Goal: Check status: Check status

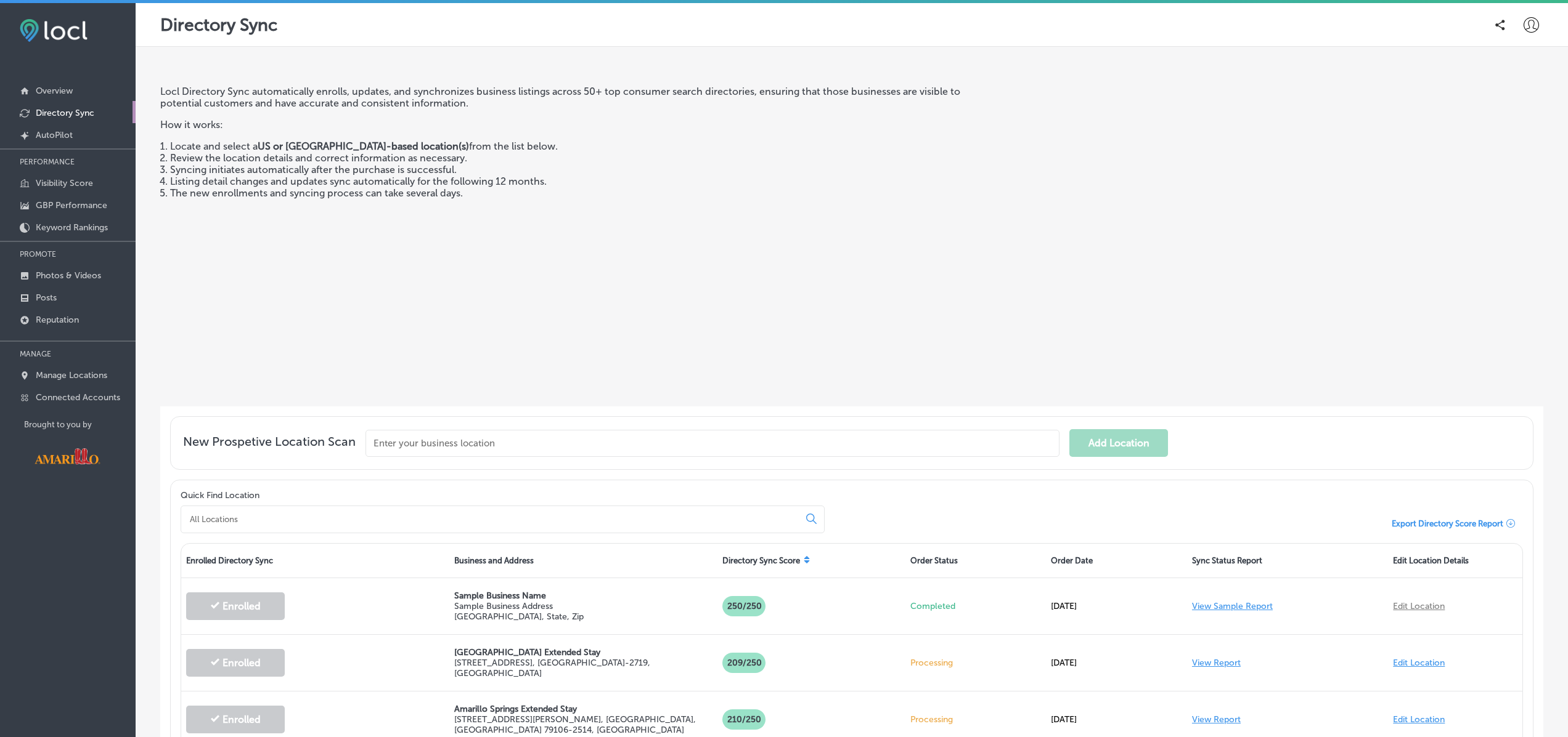
click at [1530, 29] on icon at bounding box center [1531, 25] width 16 height 16
click at [1506, 135] on p "Log Out" at bounding box center [1504, 132] width 37 height 15
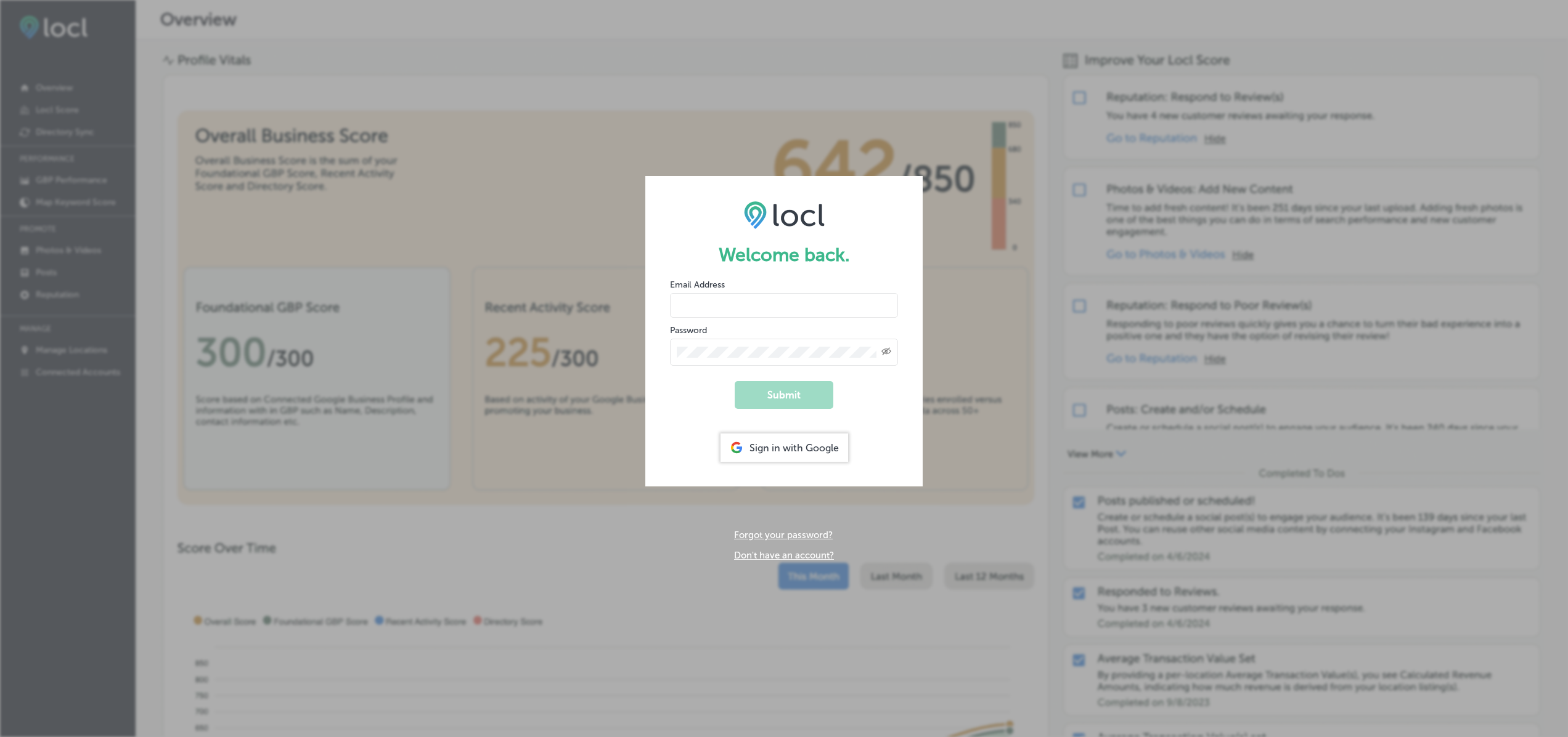
click at [816, 309] on input "email" at bounding box center [784, 305] width 228 height 25
click at [794, 259] on h1 "Welcome back." at bounding box center [784, 255] width 228 height 22
click at [758, 444] on div "Sign in with Google" at bounding box center [784, 447] width 128 height 28
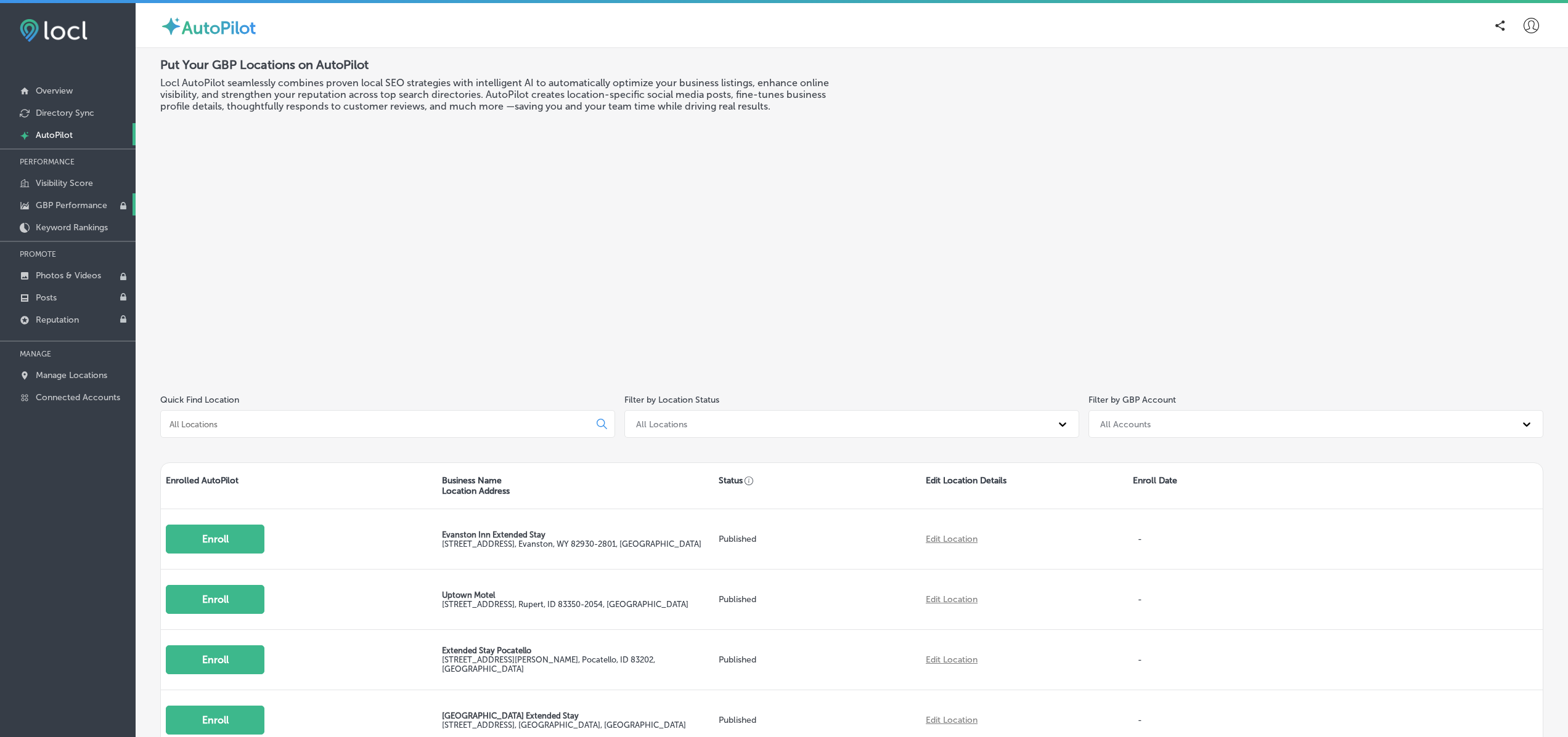
click at [66, 200] on p "GBP Performance" at bounding box center [71, 205] width 71 height 10
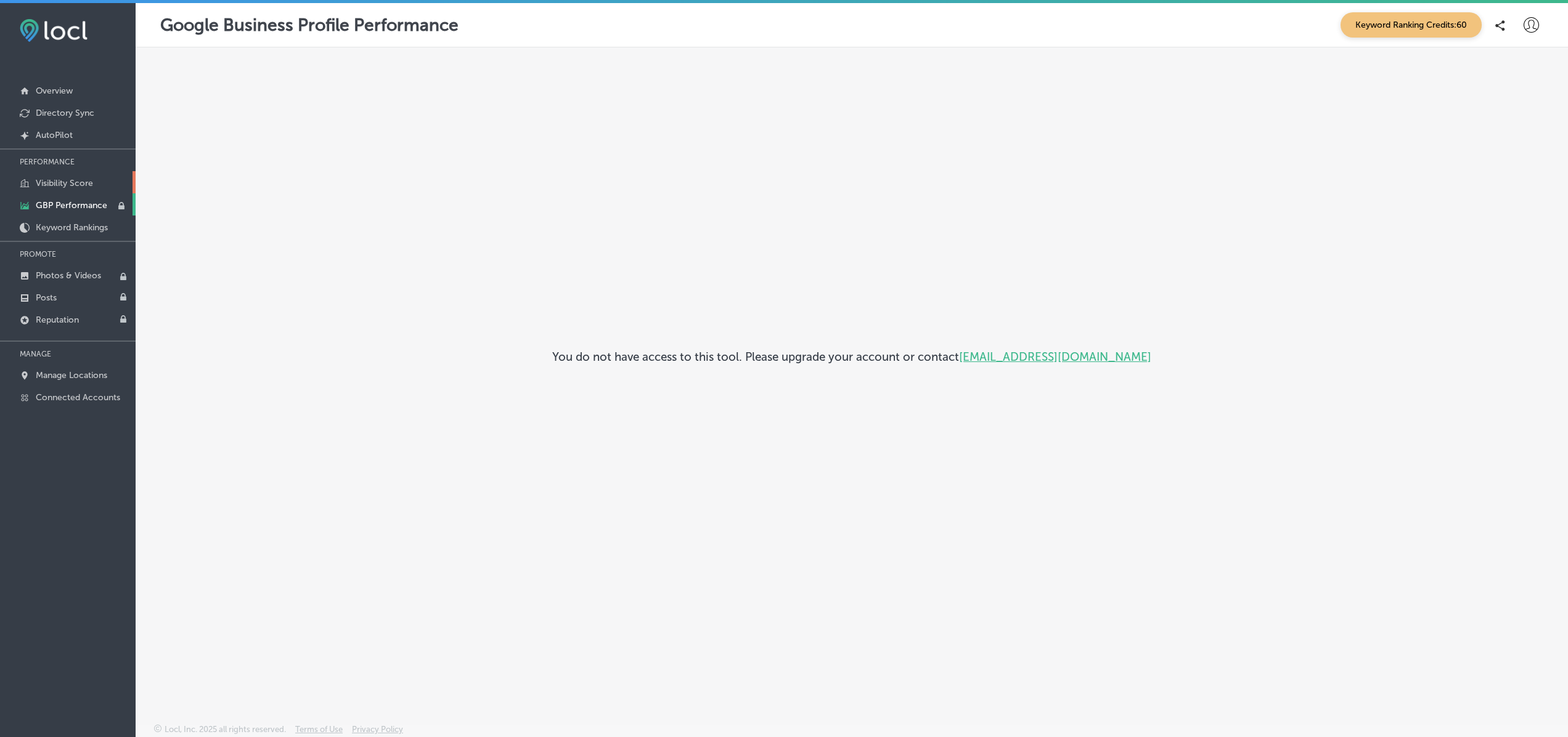
click at [71, 189] on link "Visibility Score" at bounding box center [68, 182] width 135 height 22
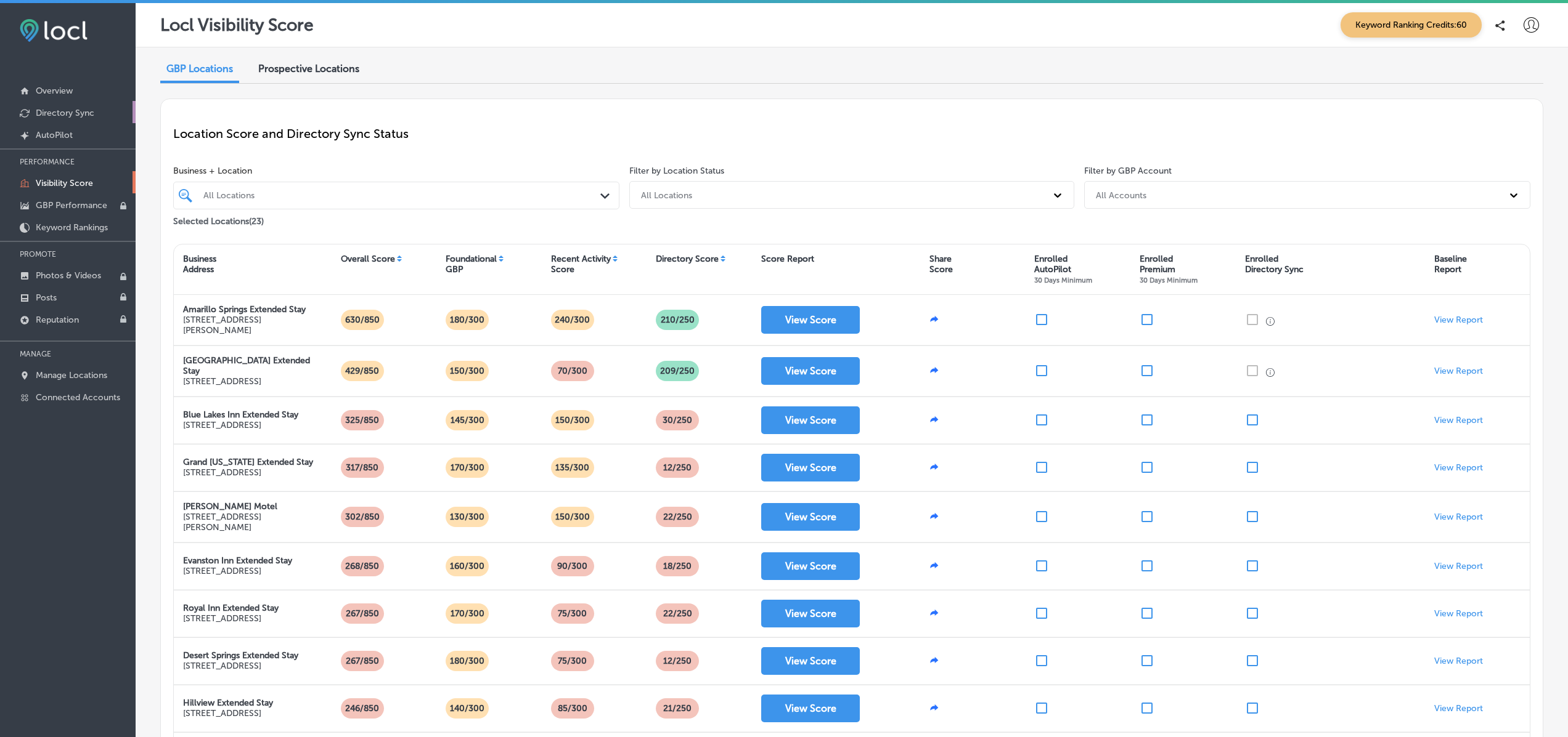
click at [75, 122] on link "Directory Sync" at bounding box center [68, 112] width 135 height 22
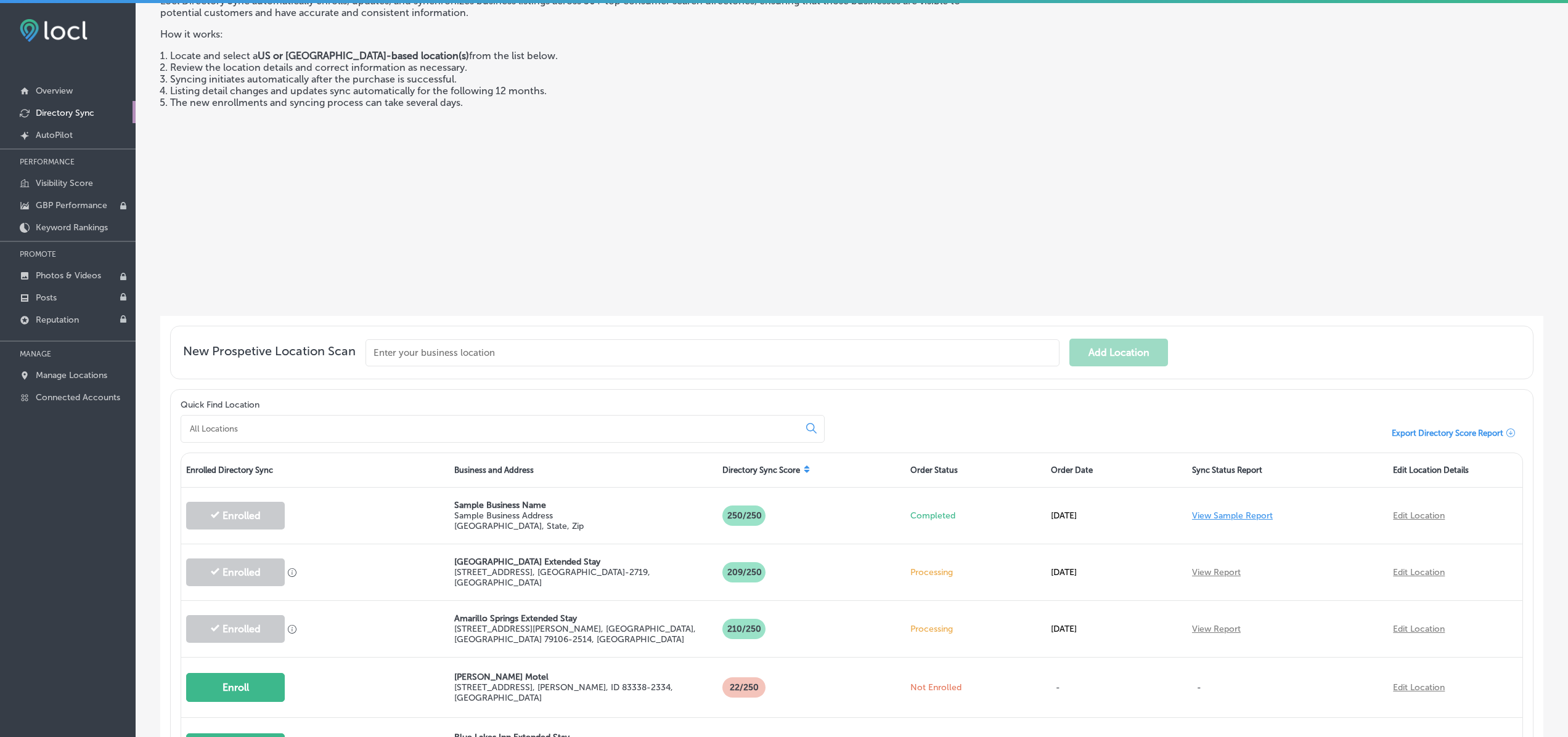
scroll to position [130, 0]
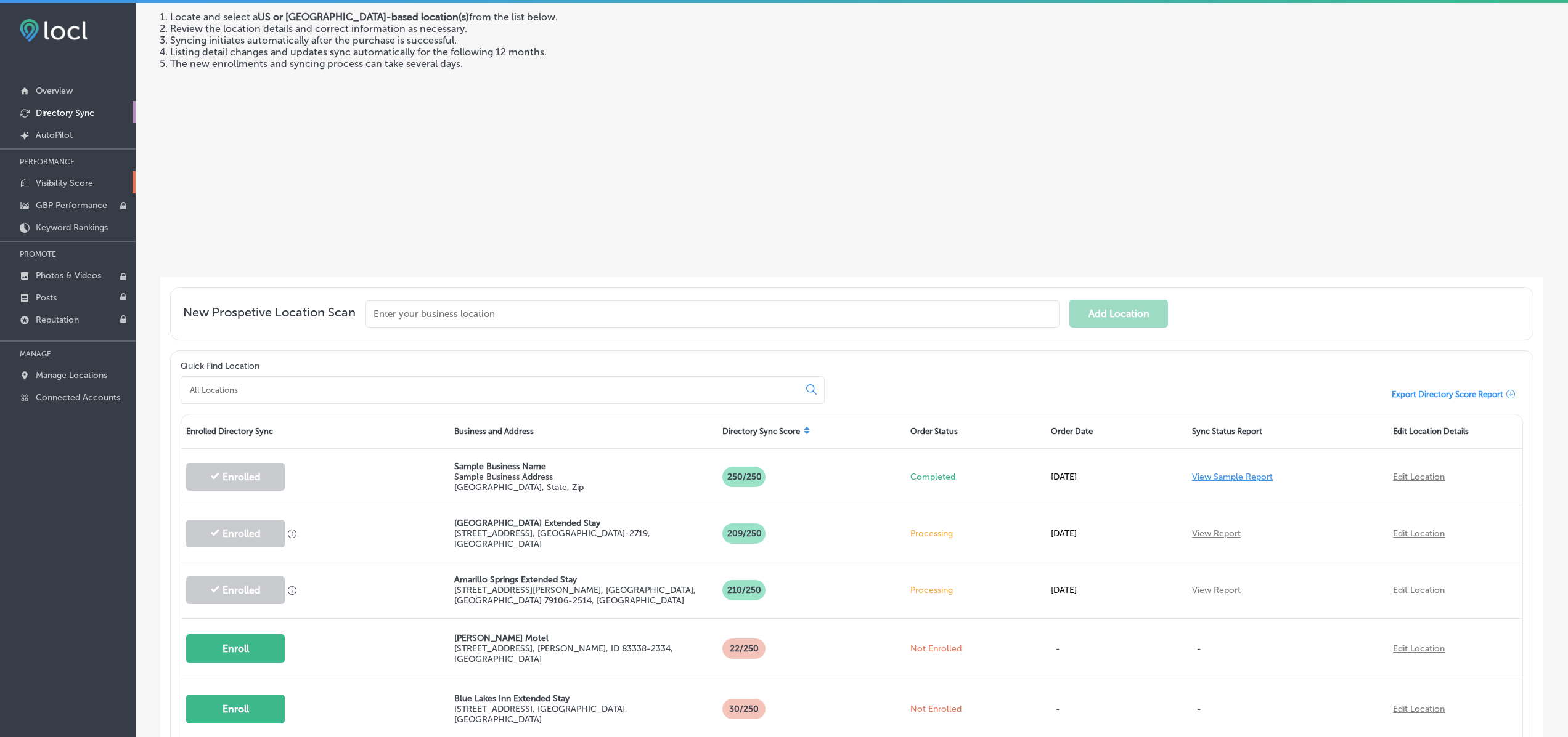
click at [58, 188] on p "Visibility Score" at bounding box center [64, 183] width 58 height 10
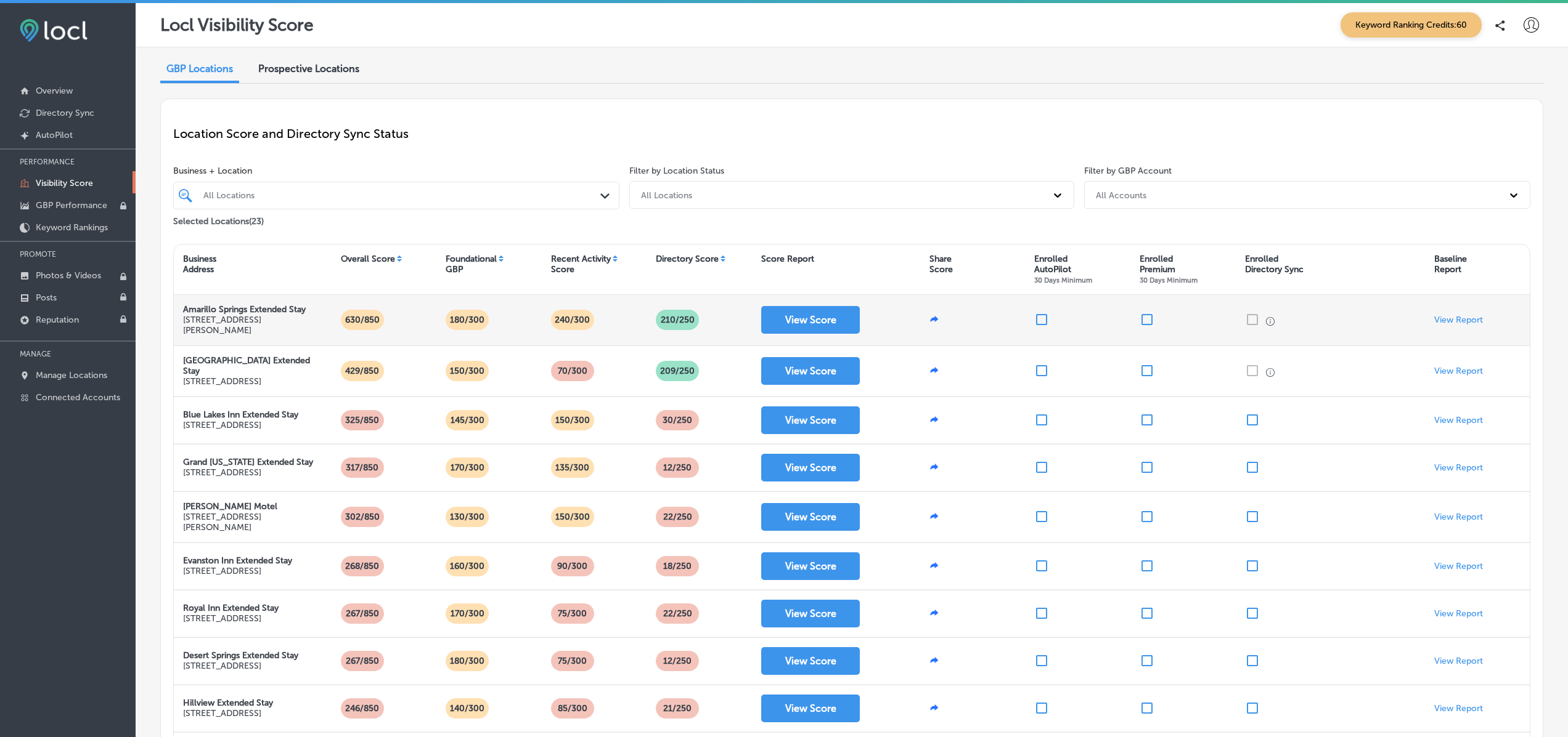
click at [474, 318] on p "180/300" at bounding box center [467, 320] width 45 height 20
click at [792, 315] on button "View Score" at bounding box center [810, 320] width 99 height 27
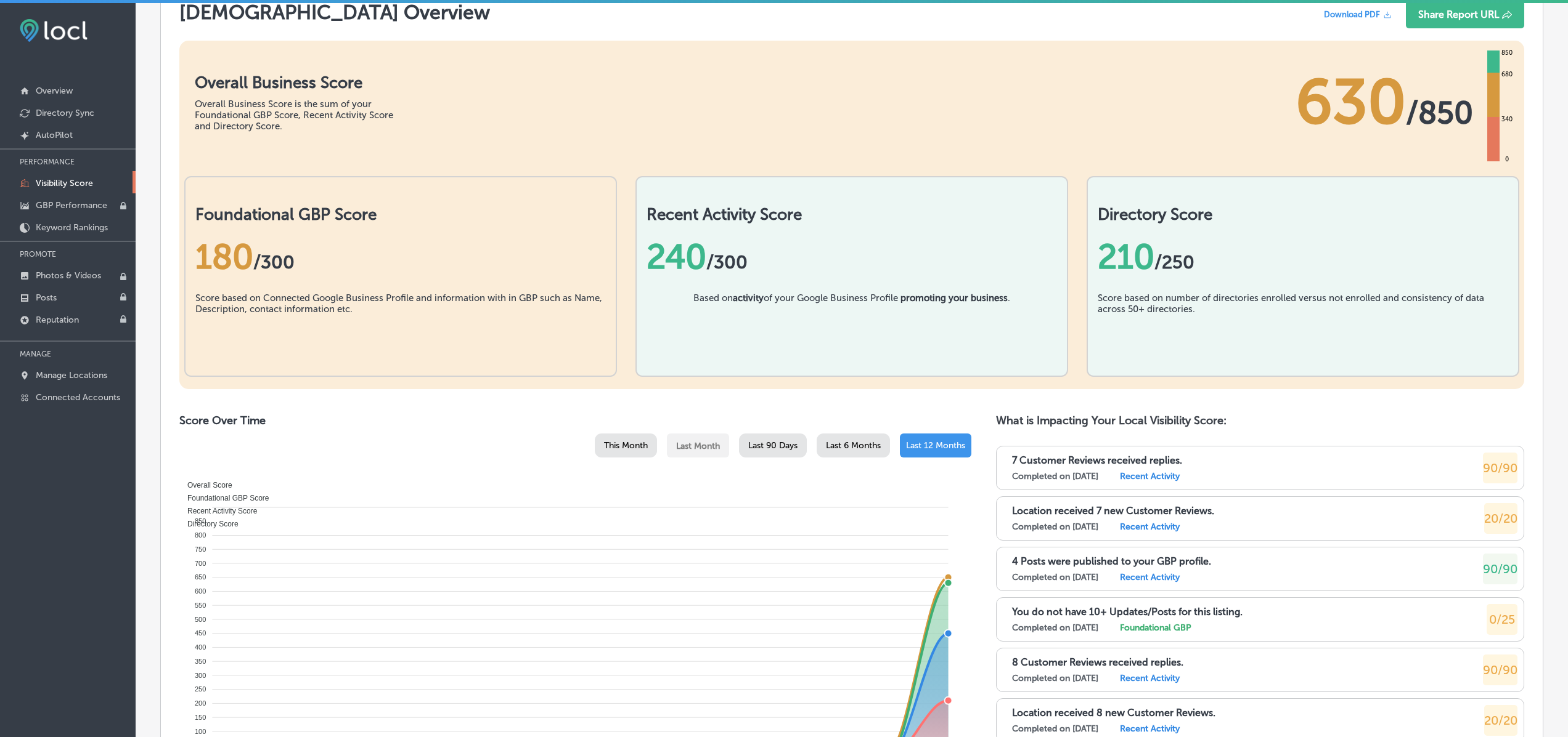
scroll to position [321, 0]
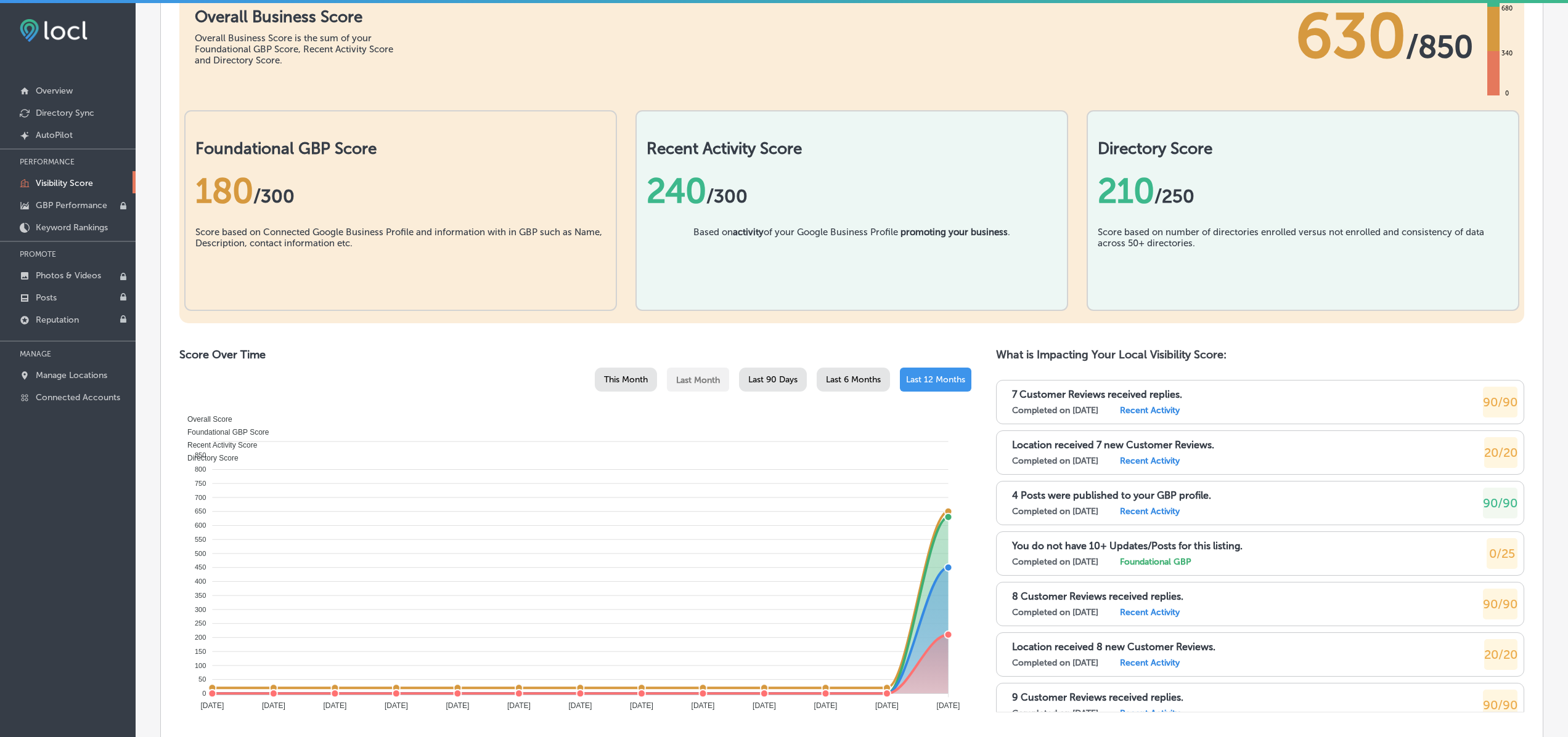
click at [355, 230] on div "Score based on Connected Google Business Profile and information with in GBP su…" at bounding box center [400, 257] width 410 height 61
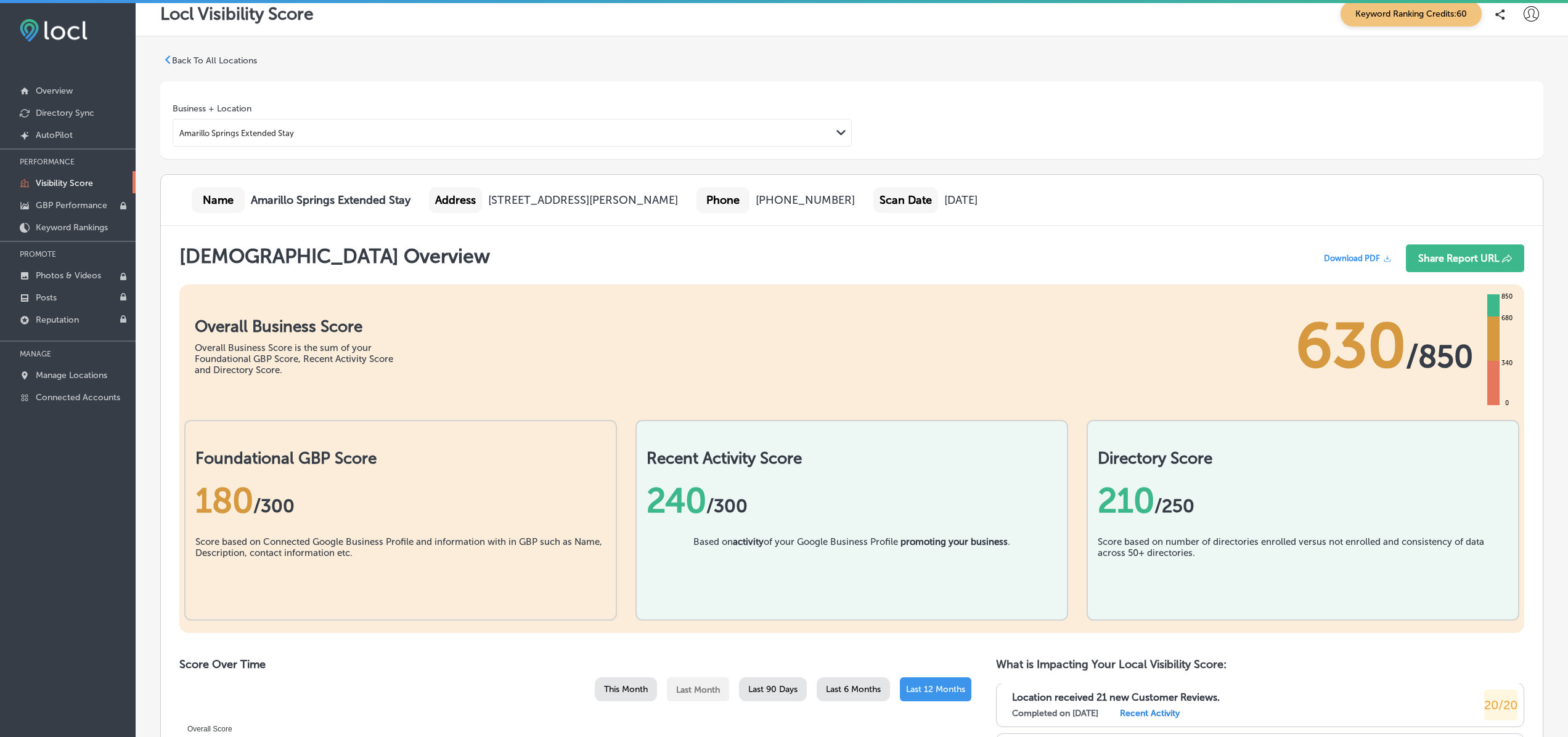
scroll to position [8, 0]
